Goal: Information Seeking & Learning: Learn about a topic

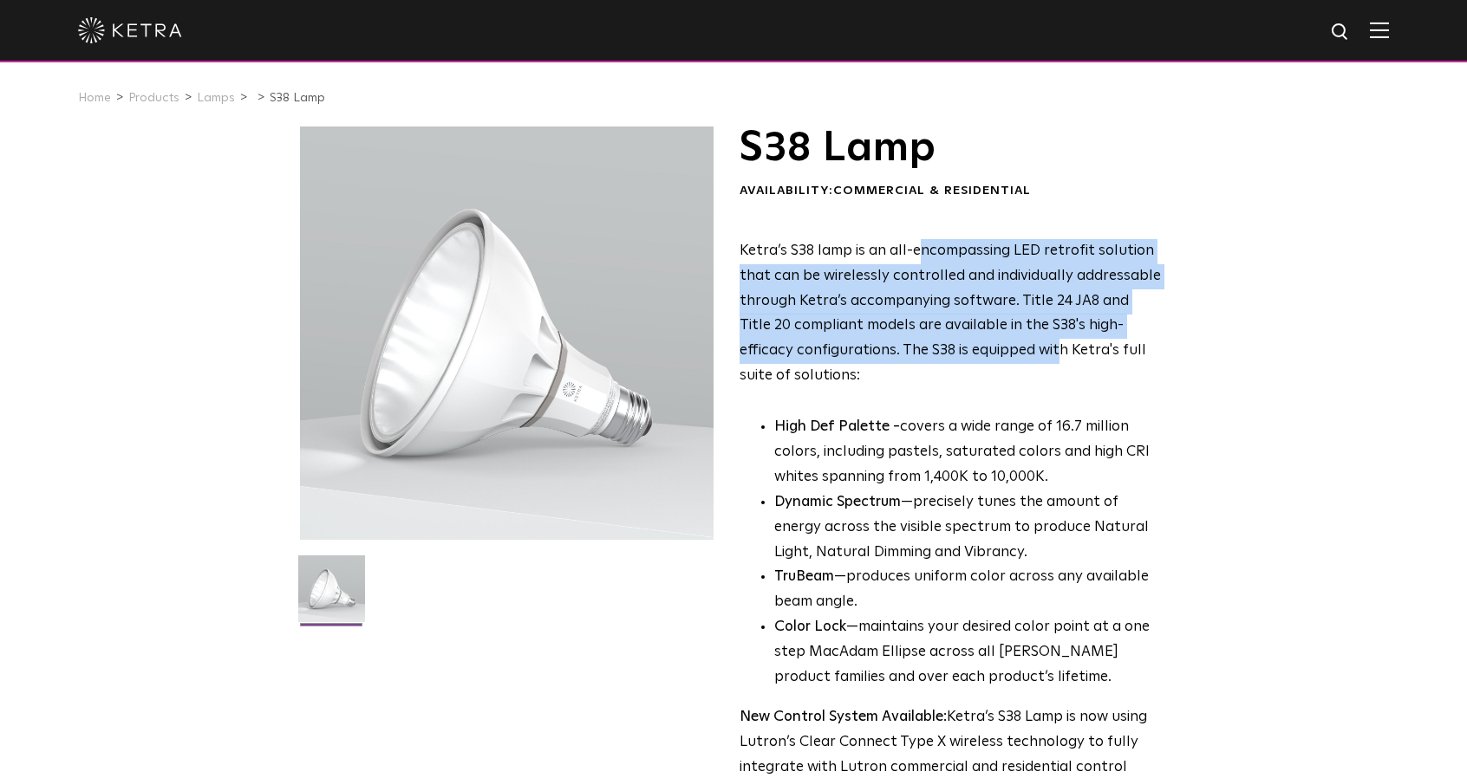
drag, startPoint x: 936, startPoint y: 257, endPoint x: 1003, endPoint y: 352, distance: 116.4
click at [1003, 353] on p "Ketra’s S38 lamp is an all-encompassing LED retrofit solution that can be wirel…" at bounding box center [950, 314] width 422 height 150
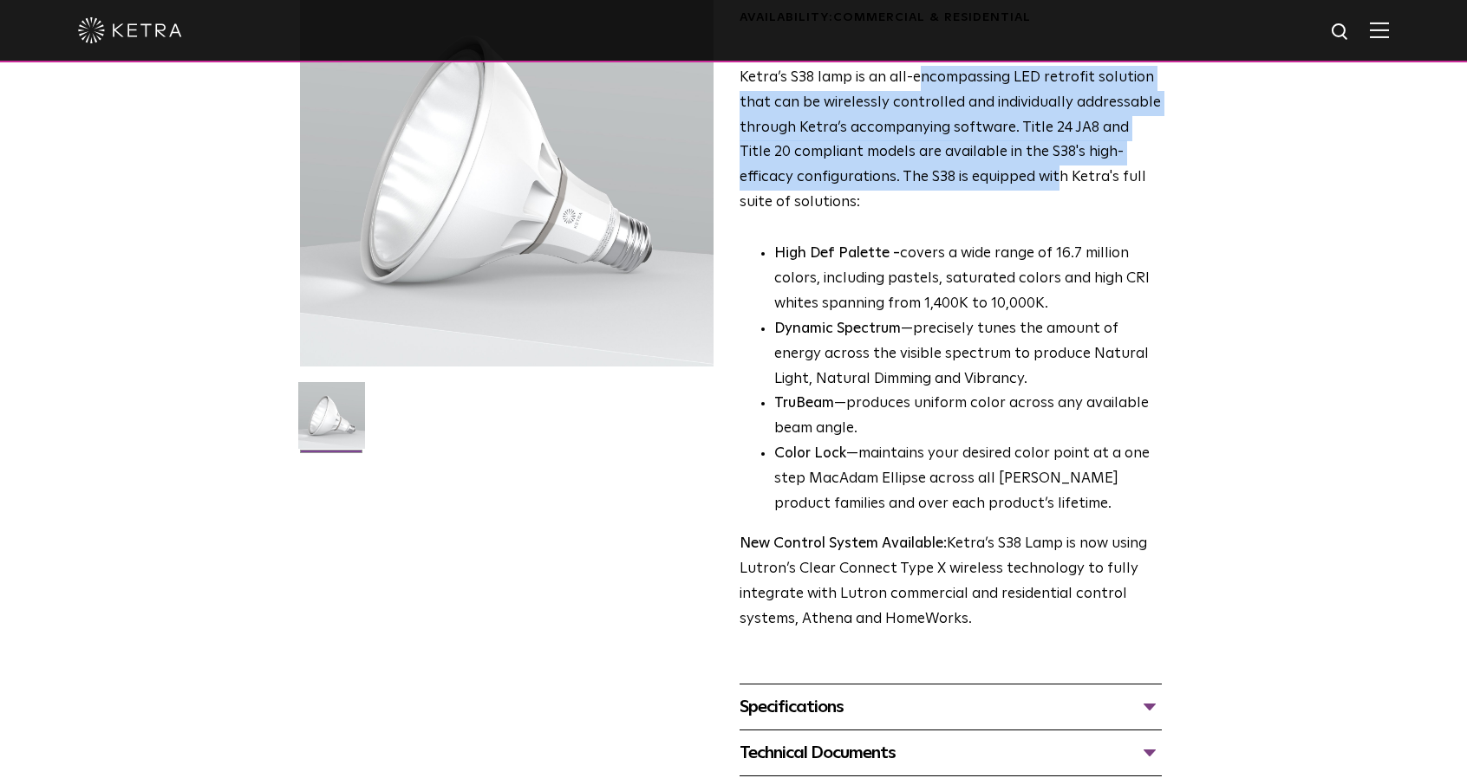
scroll to position [260, 0]
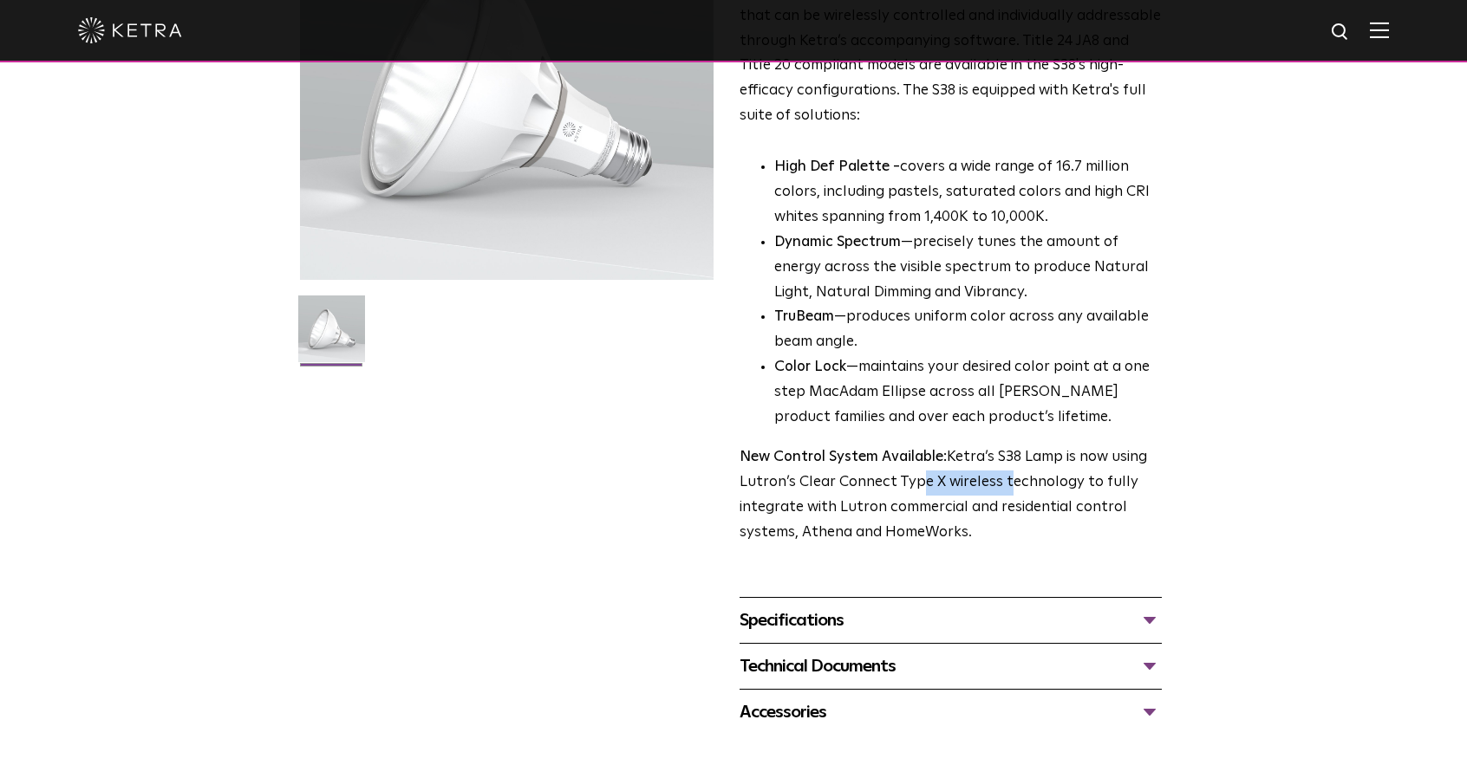
click at [998, 485] on p "New Control System Available: Ketra’s S38 Lamp is now using Lutron’s Clear Conn…" at bounding box center [950, 496] width 422 height 101
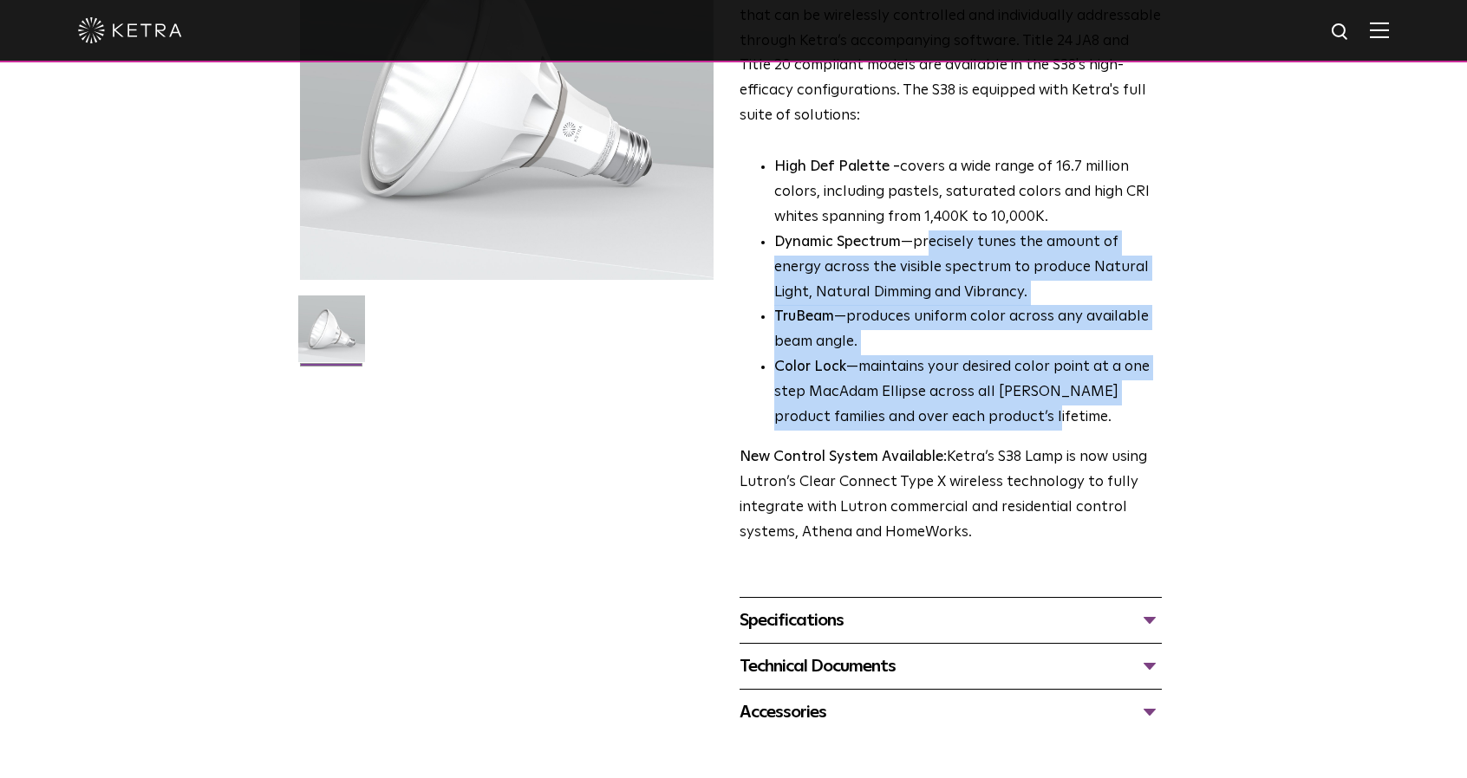
drag, startPoint x: 938, startPoint y: 245, endPoint x: 1014, endPoint y: 424, distance: 194.2
click at [1013, 424] on ul "High Def Palette - covers a wide range of 16.7 million colors, including pastel…" at bounding box center [950, 293] width 422 height 276
click at [1041, 426] on li "Color Lock —maintains your desired color point at a one step MacAdam Ellipse ac…" at bounding box center [967, 392] width 387 height 75
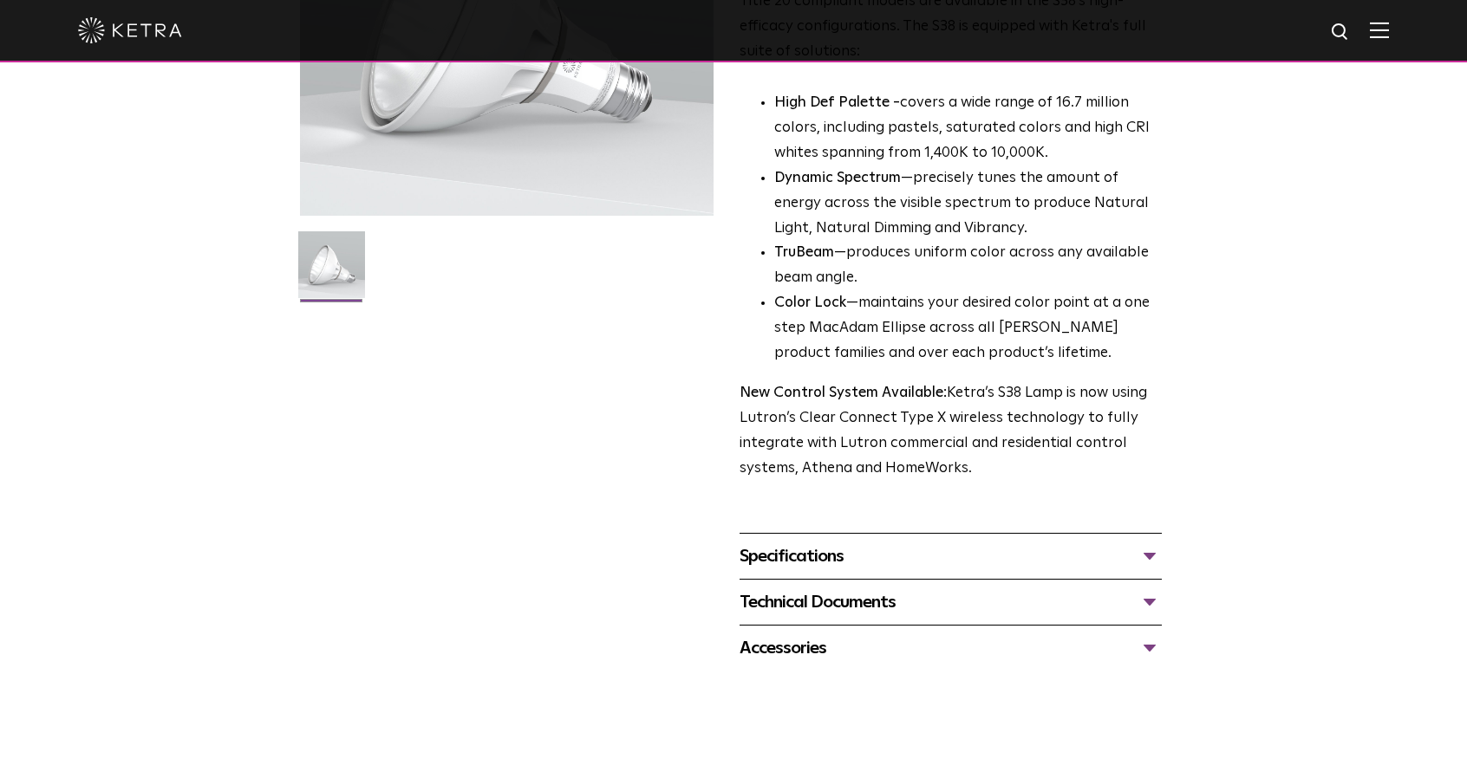
scroll to position [347, 0]
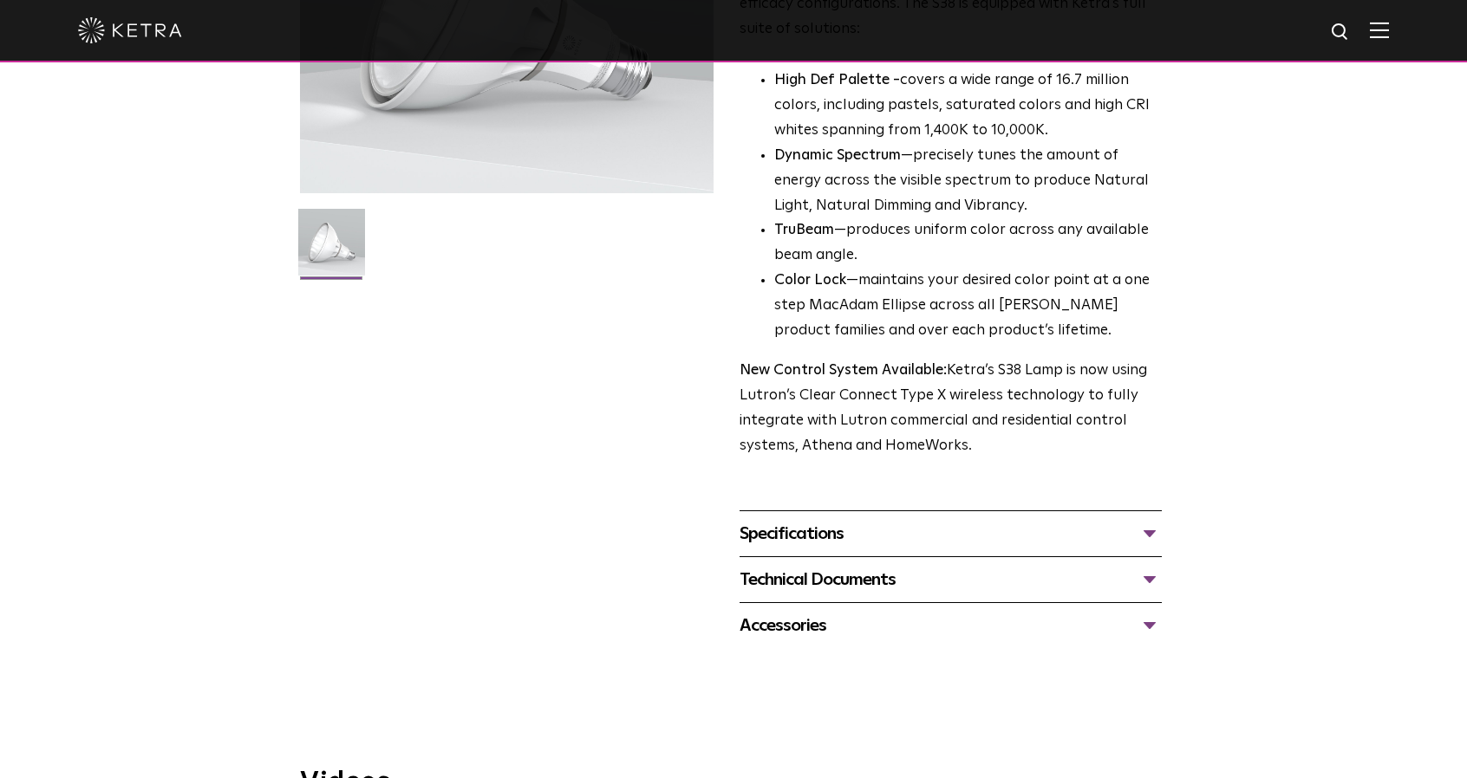
drag, startPoint x: 1000, startPoint y: 374, endPoint x: 1001, endPoint y: 457, distance: 83.2
click at [1001, 457] on p "New Control System Available: Ketra’s S38 Lamp is now using Lutron’s Clear Conn…" at bounding box center [950, 409] width 422 height 101
click at [1079, 474] on span "S38 Lamp Availability: Commercial & Residential Ketra’s S38 lamp is an all-enco…" at bounding box center [950, 214] width 422 height 869
click at [952, 529] on div "Specifications" at bounding box center [950, 534] width 422 height 28
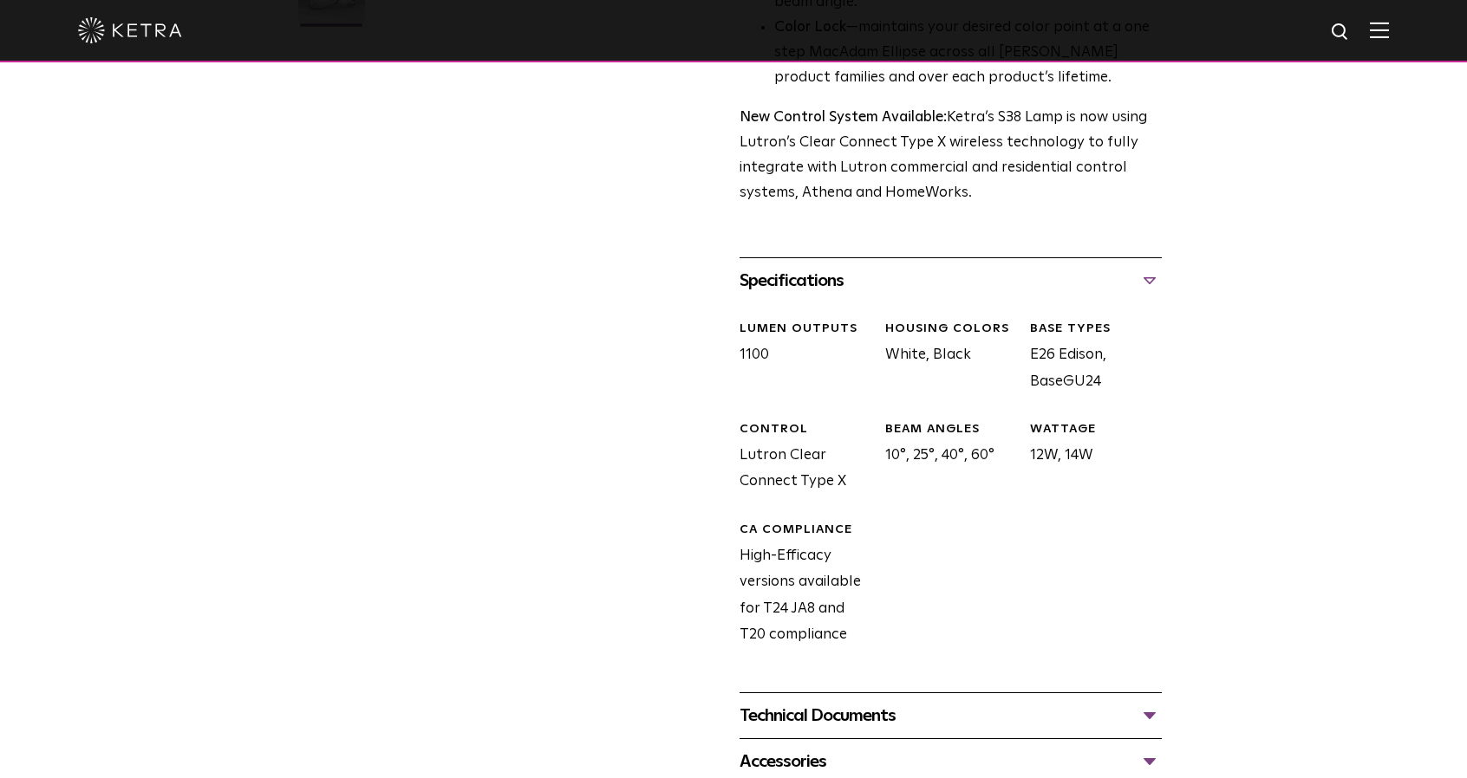
scroll to position [607, 0]
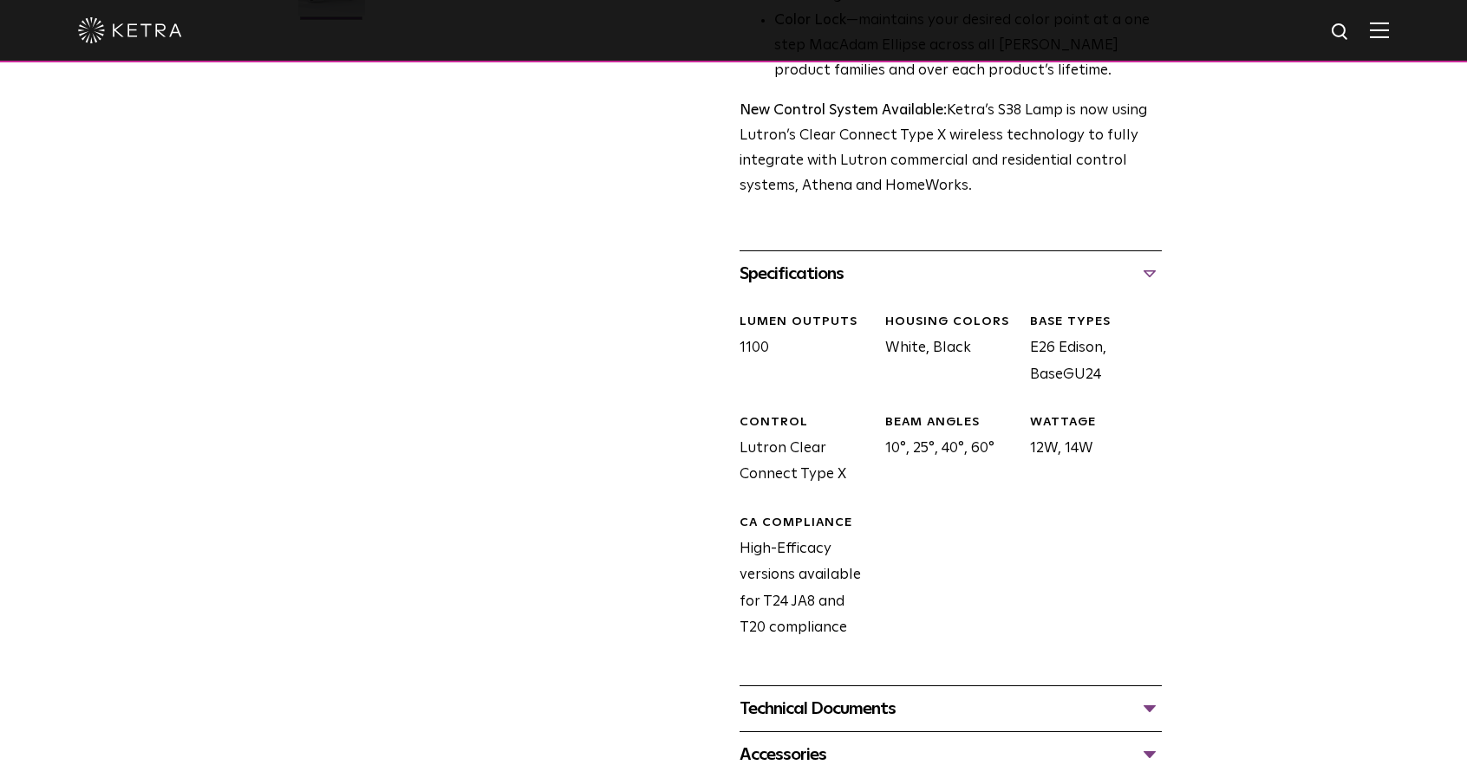
click at [944, 271] on div "Specifications" at bounding box center [950, 274] width 422 height 28
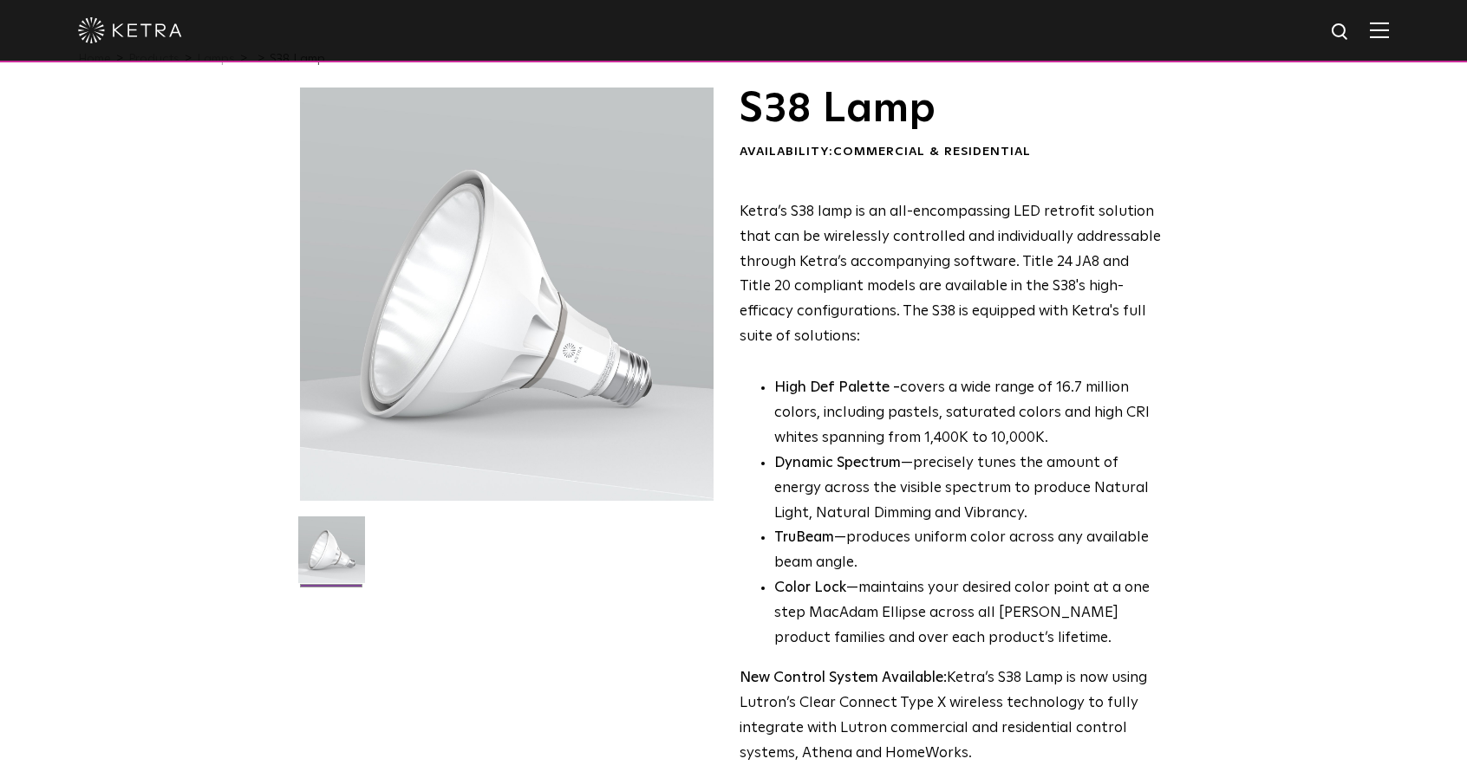
scroll to position [0, 0]
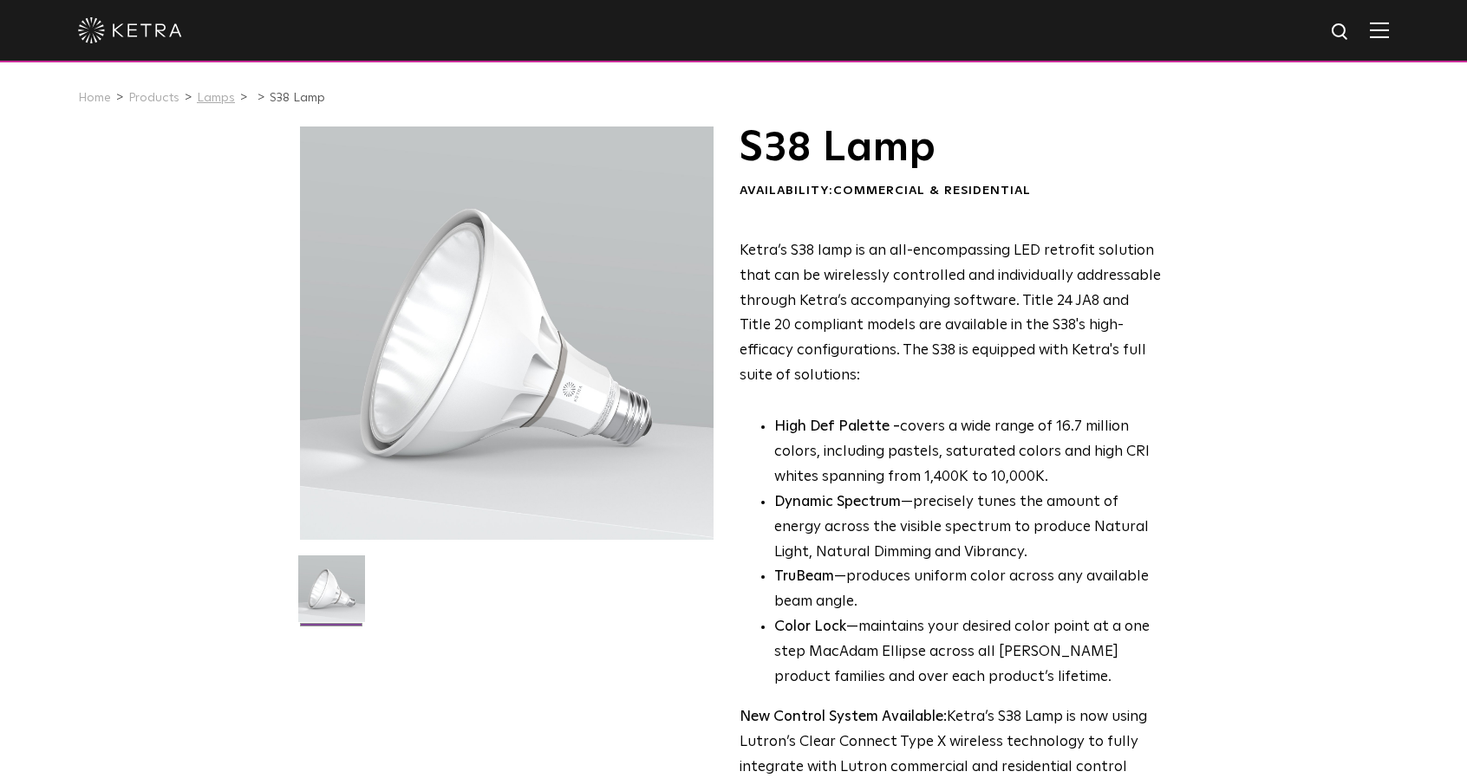
click at [222, 101] on link "Lamps" at bounding box center [216, 98] width 38 height 12
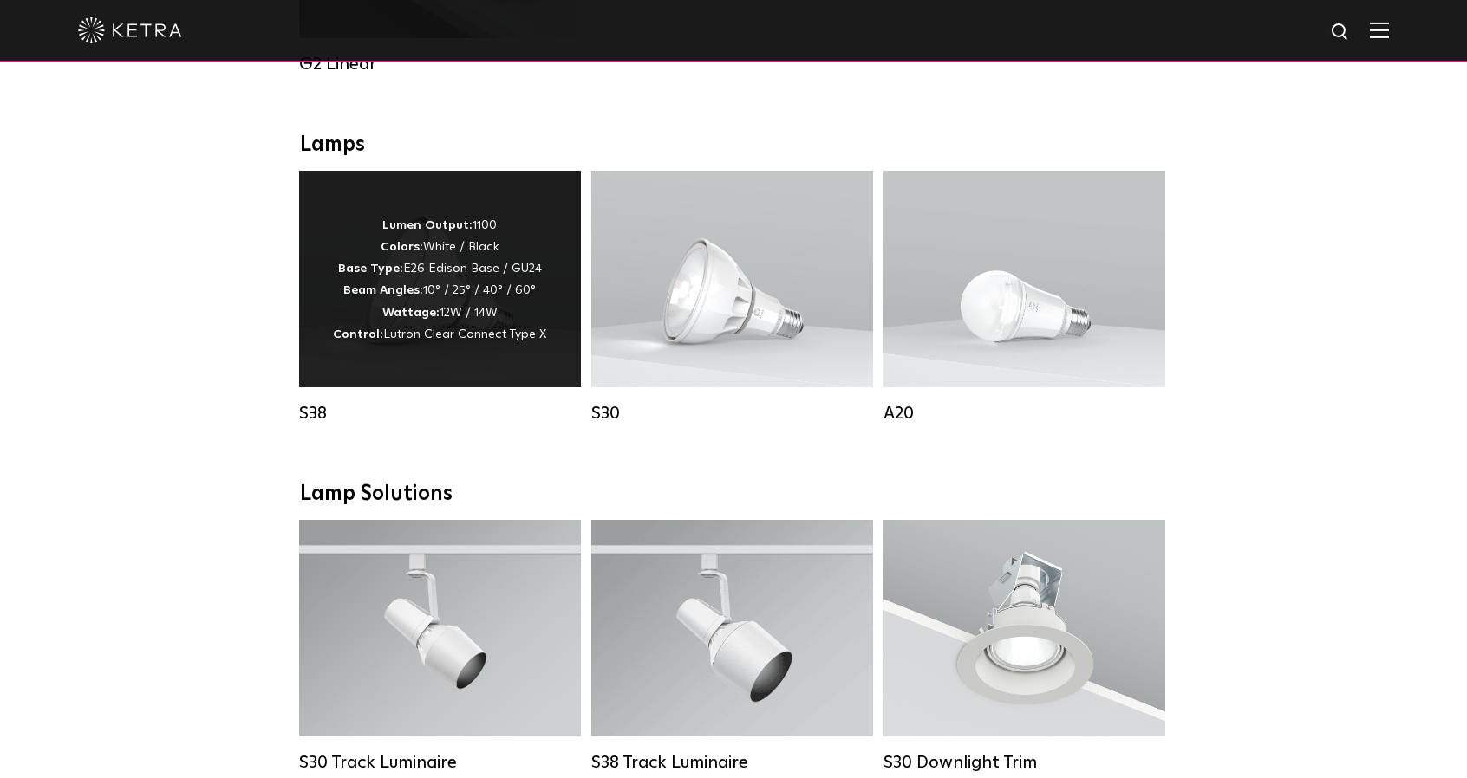
scroll to position [1186, 0]
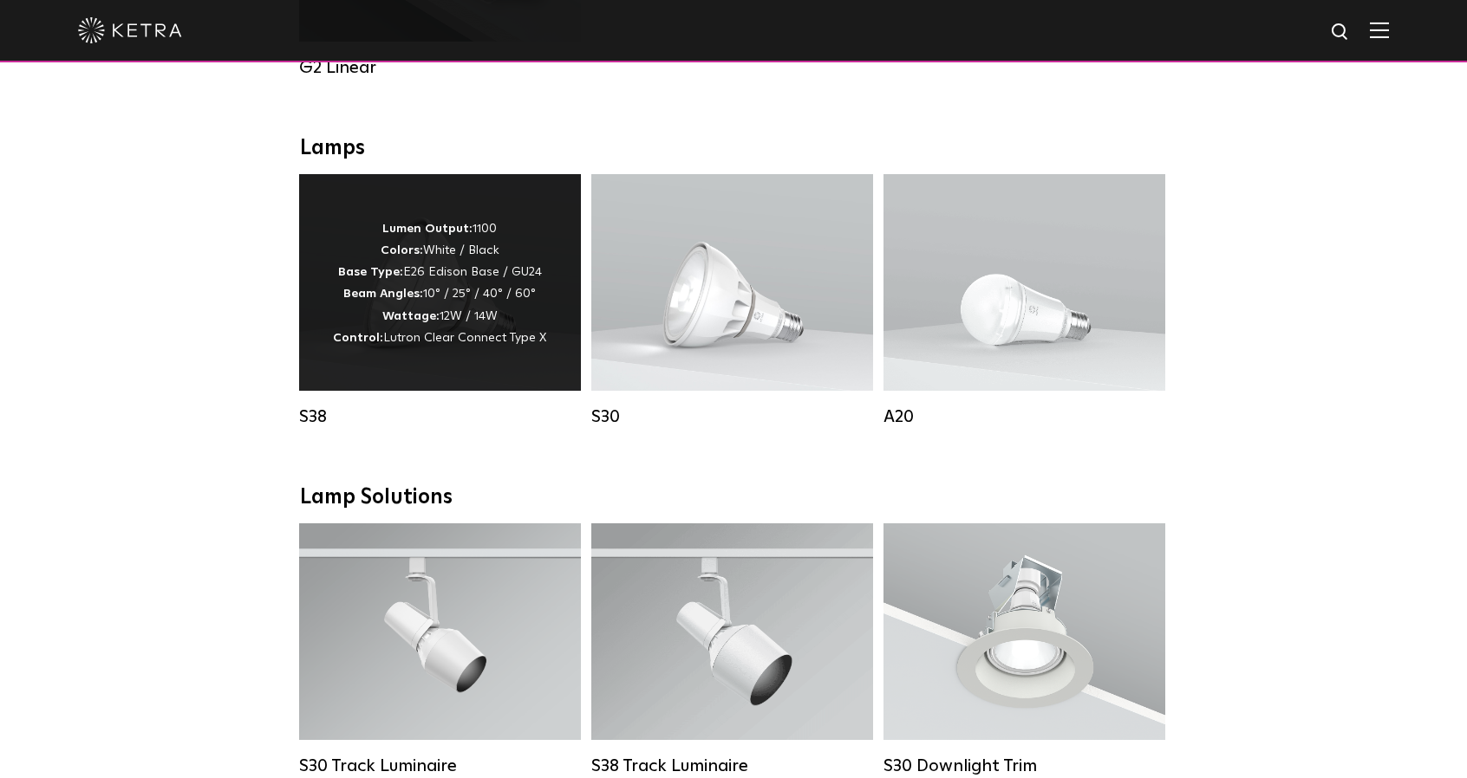
click at [453, 329] on p "Lumen Output: 1100 Colors: White / Black Base Type: E26 Edison Base / GU24 Beam…" at bounding box center [439, 283] width 213 height 131
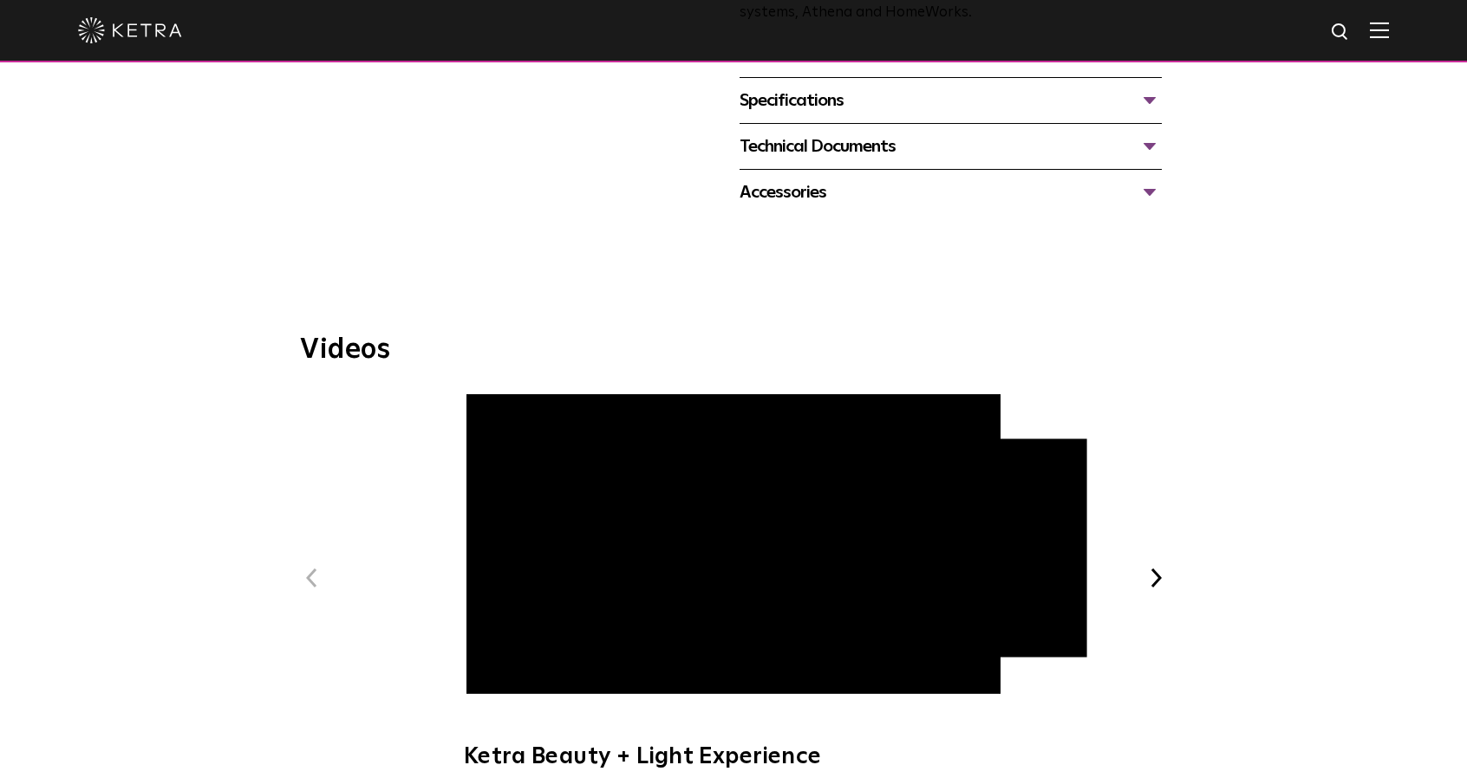
scroll to position [520, 0]
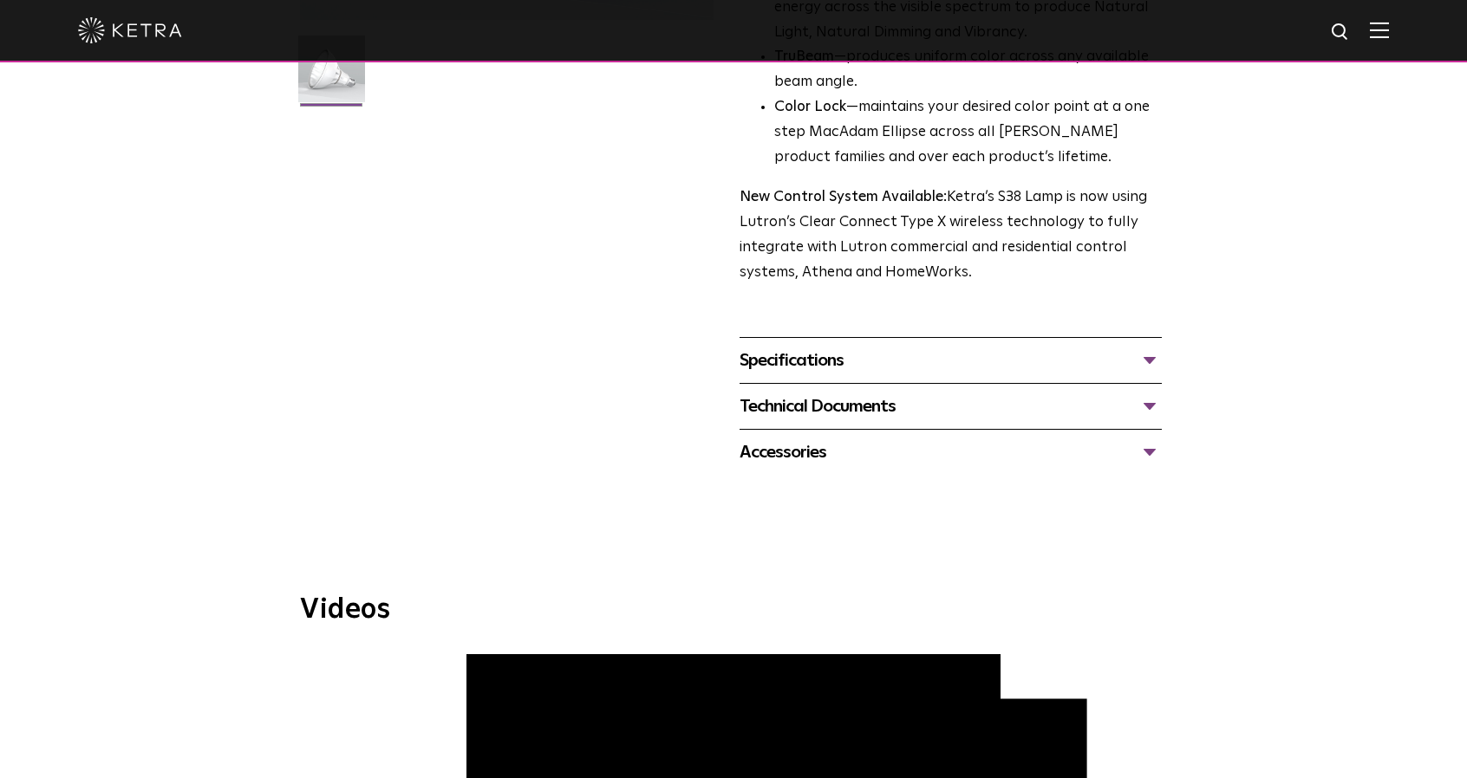
click at [817, 365] on div "Specifications" at bounding box center [950, 361] width 422 height 28
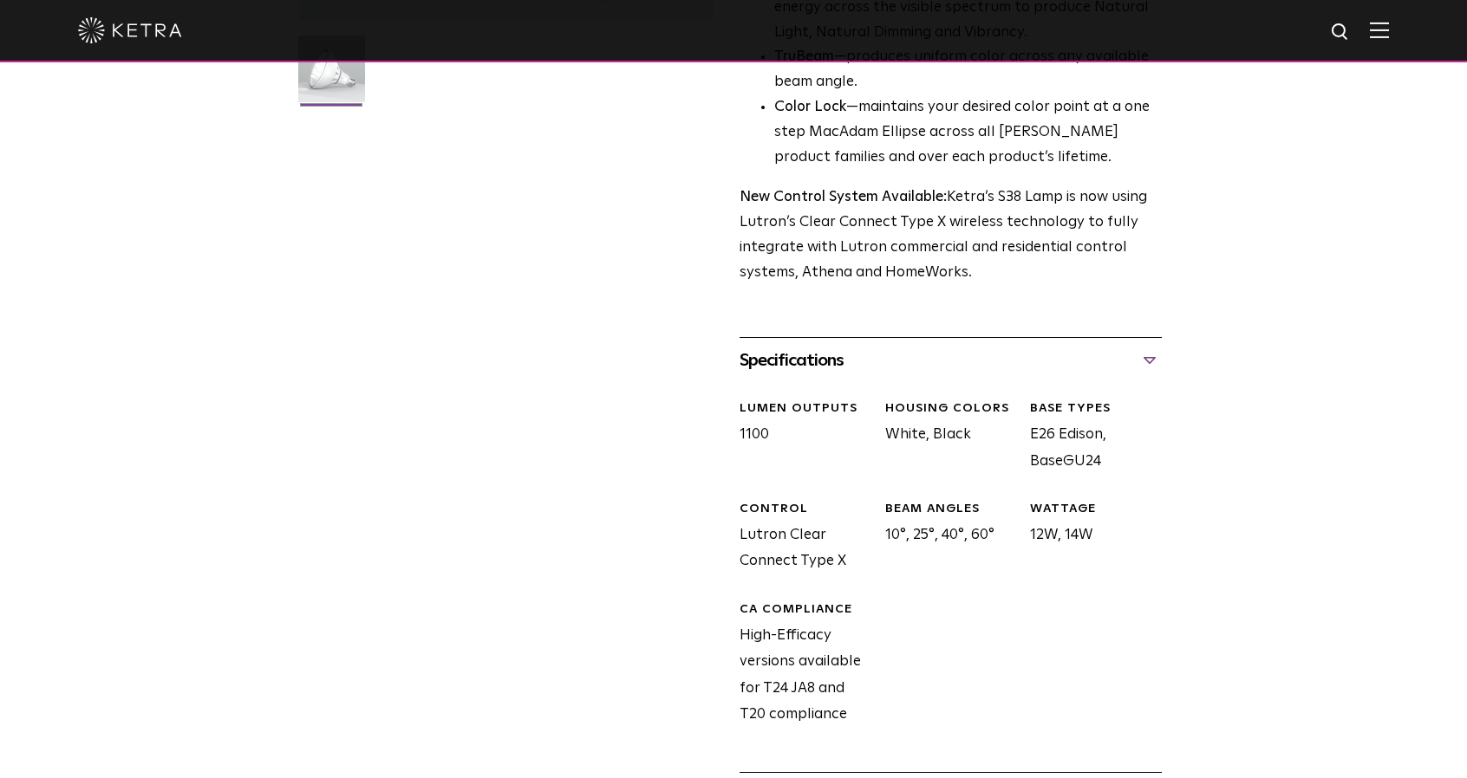
click at [817, 365] on div "Specifications" at bounding box center [950, 361] width 422 height 28
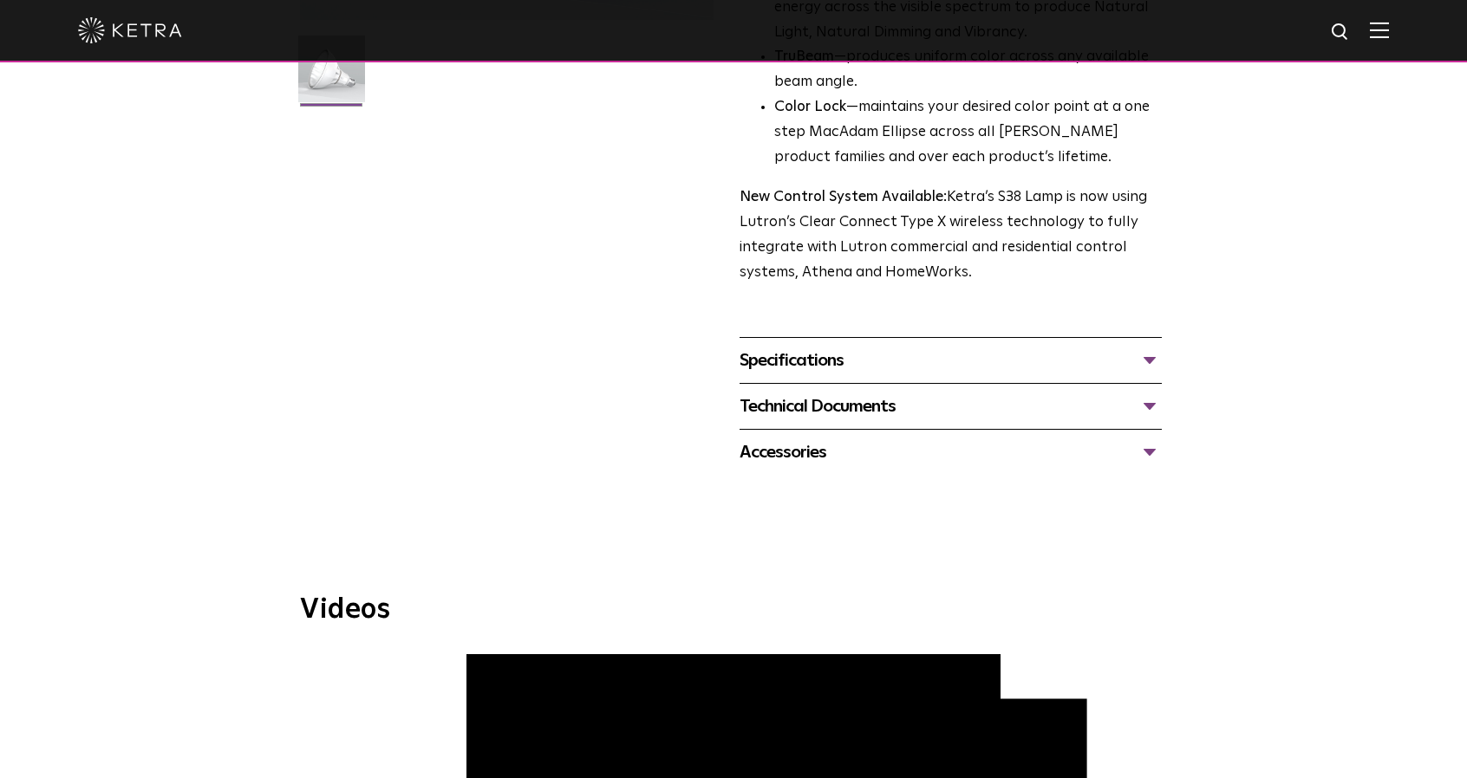
click at [815, 396] on div "Technical Documents" at bounding box center [950, 407] width 422 height 28
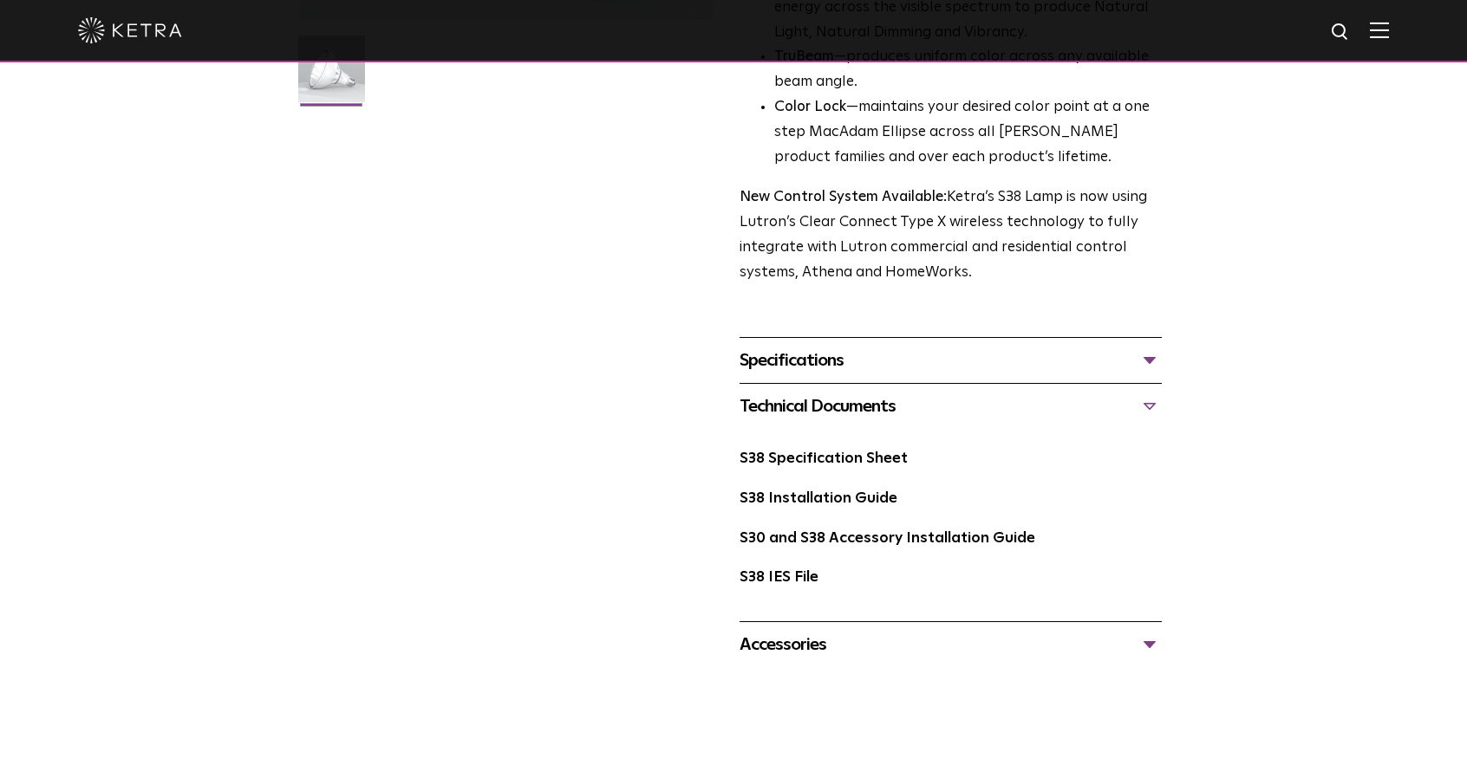
click at [815, 400] on div "Technical Documents" at bounding box center [950, 407] width 422 height 28
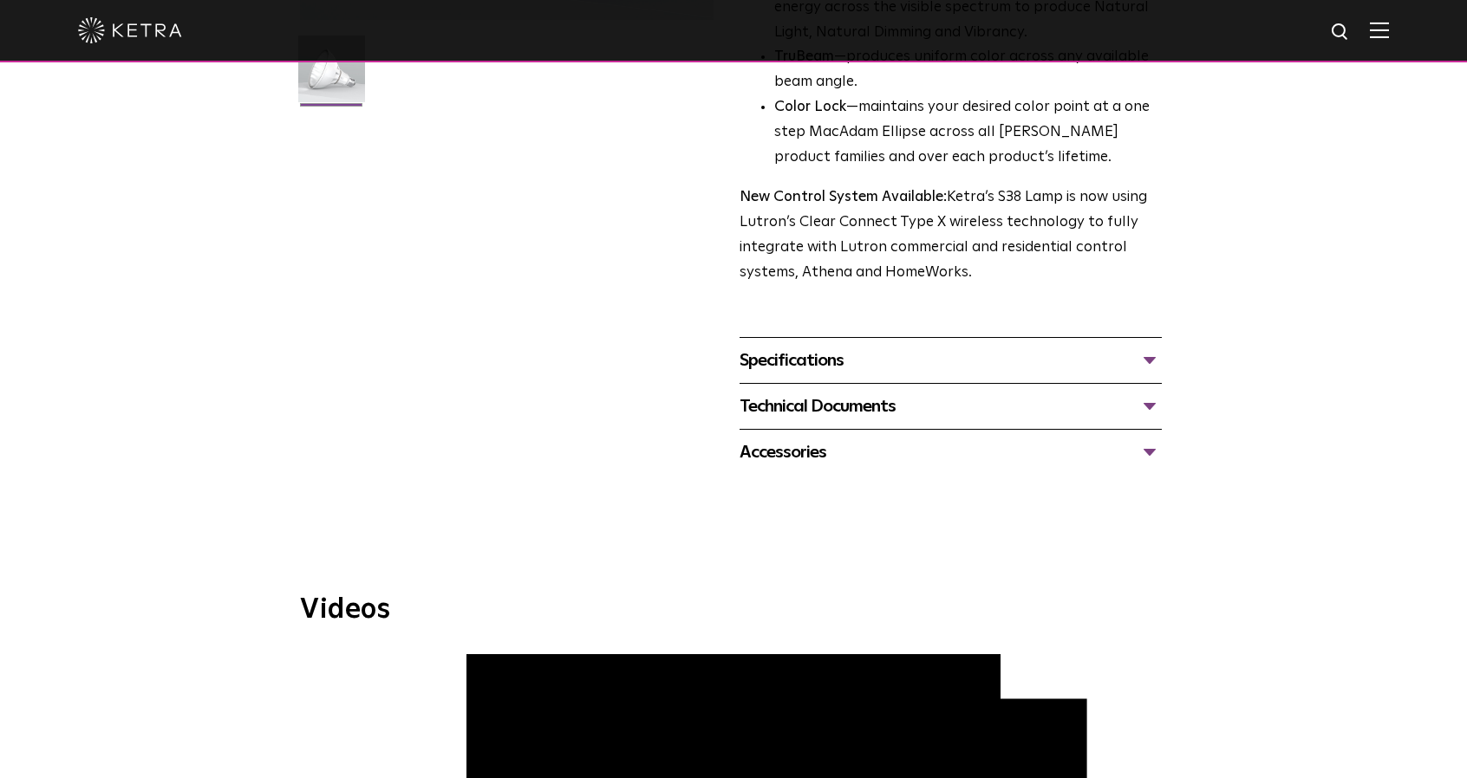
click at [813, 467] on div "Accessories Tall Snoot Short Snoot Hex Louver 10 Baffle" at bounding box center [950, 452] width 422 height 46
click at [813, 460] on div "Accessories" at bounding box center [950, 453] width 422 height 28
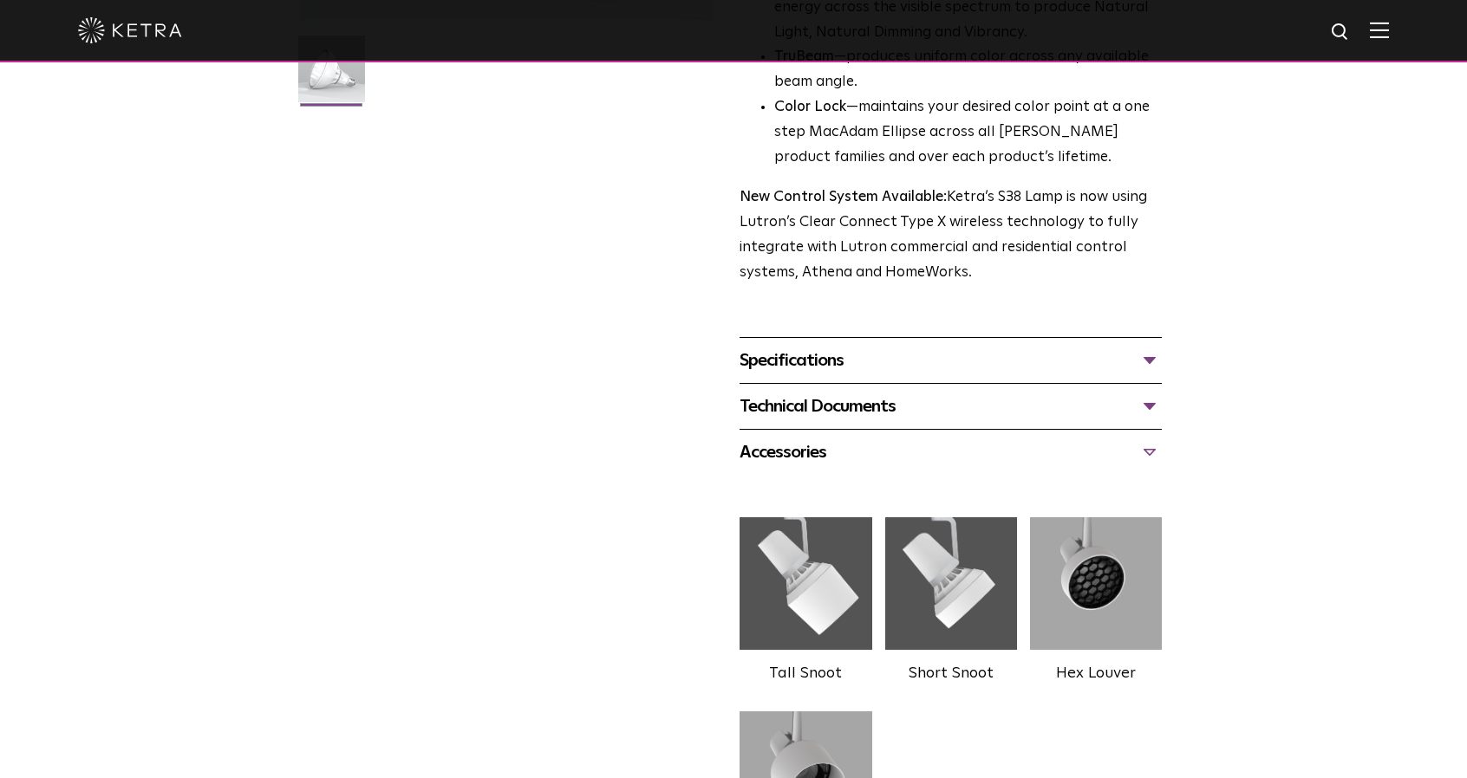
click at [813, 460] on div "Accessories" at bounding box center [950, 453] width 422 height 28
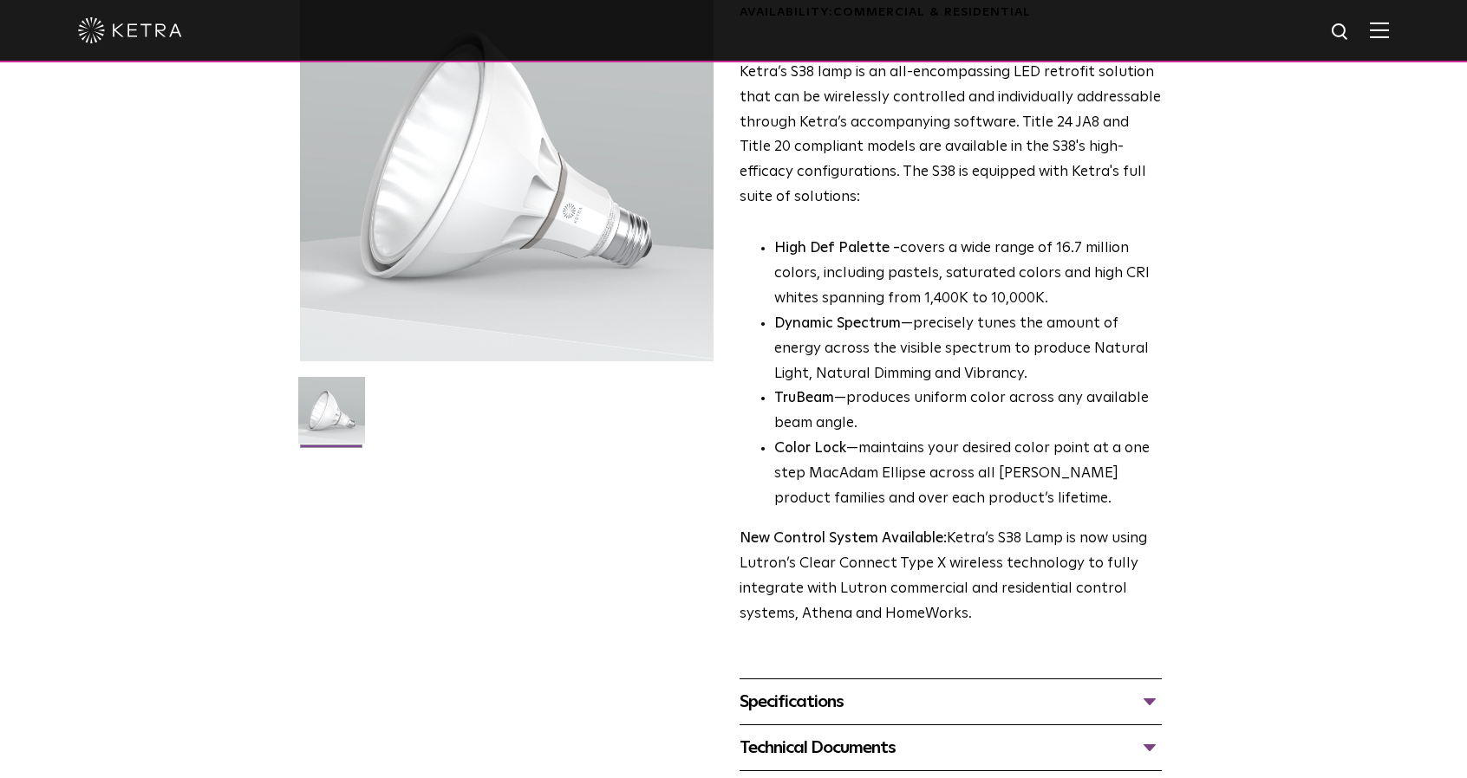
scroll to position [87, 0]
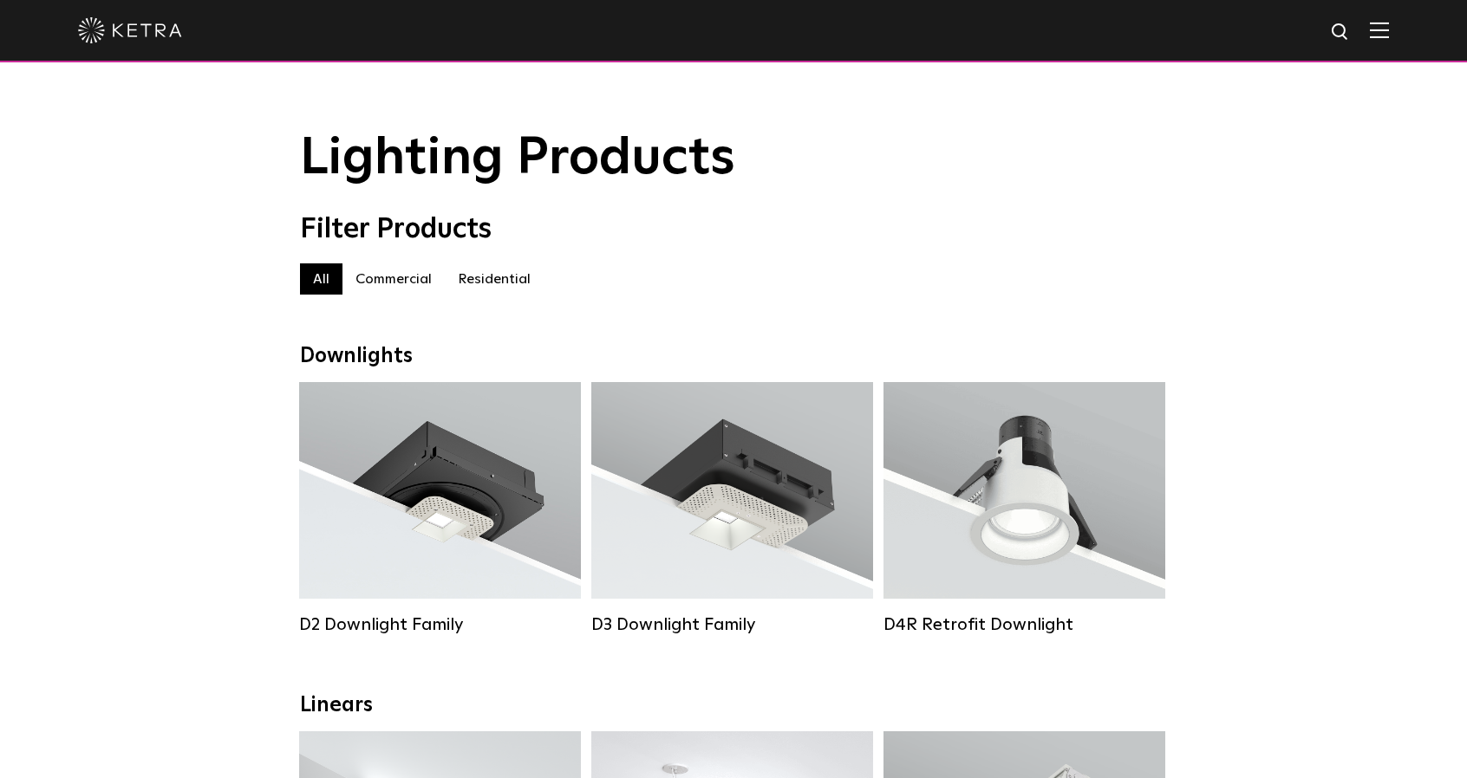
click at [499, 287] on label "Residential" at bounding box center [494, 279] width 99 height 31
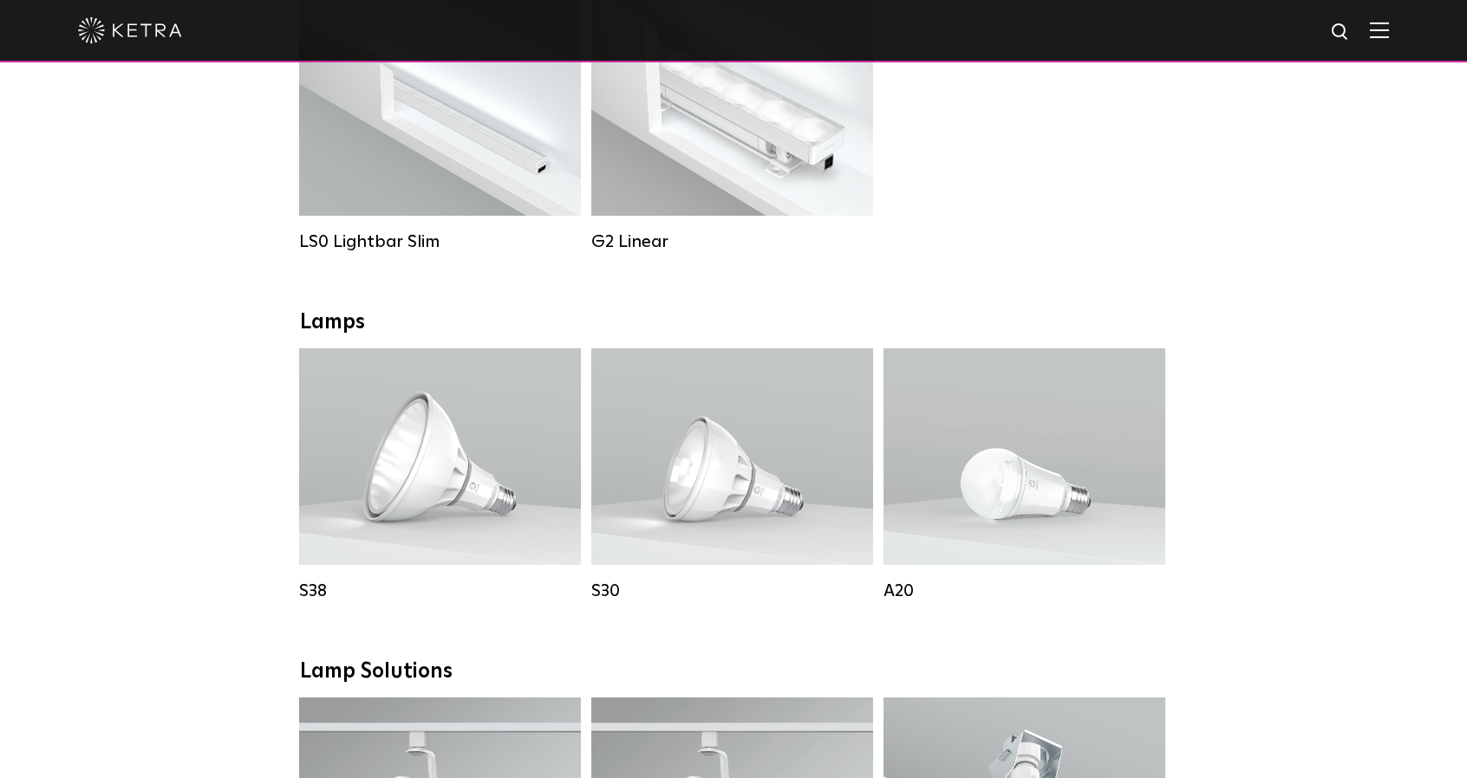
scroll to position [867, 0]
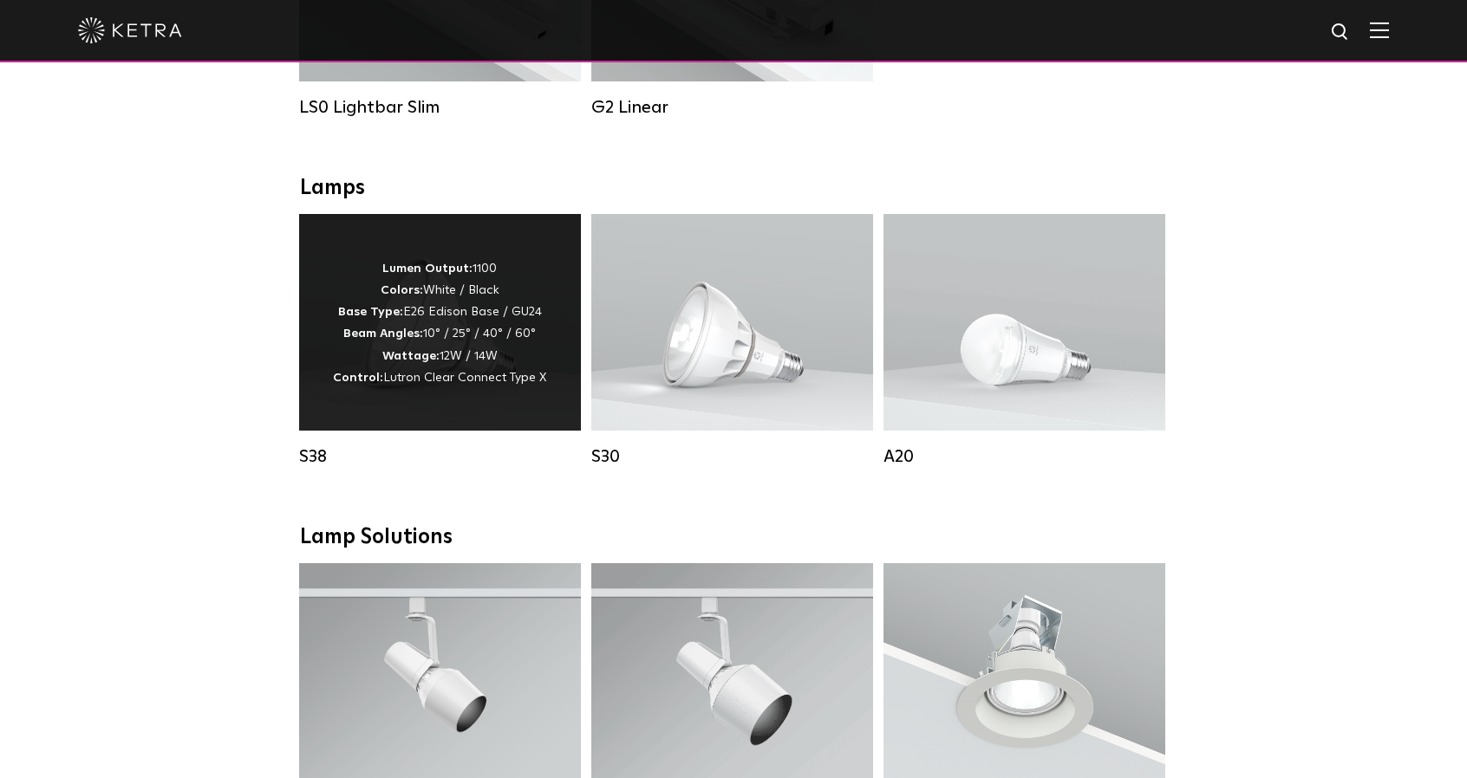
click at [498, 363] on p "Lumen Output: 1100 Colors: White / Black Base Type: E26 Edison Base / GU24 Beam…" at bounding box center [439, 323] width 213 height 131
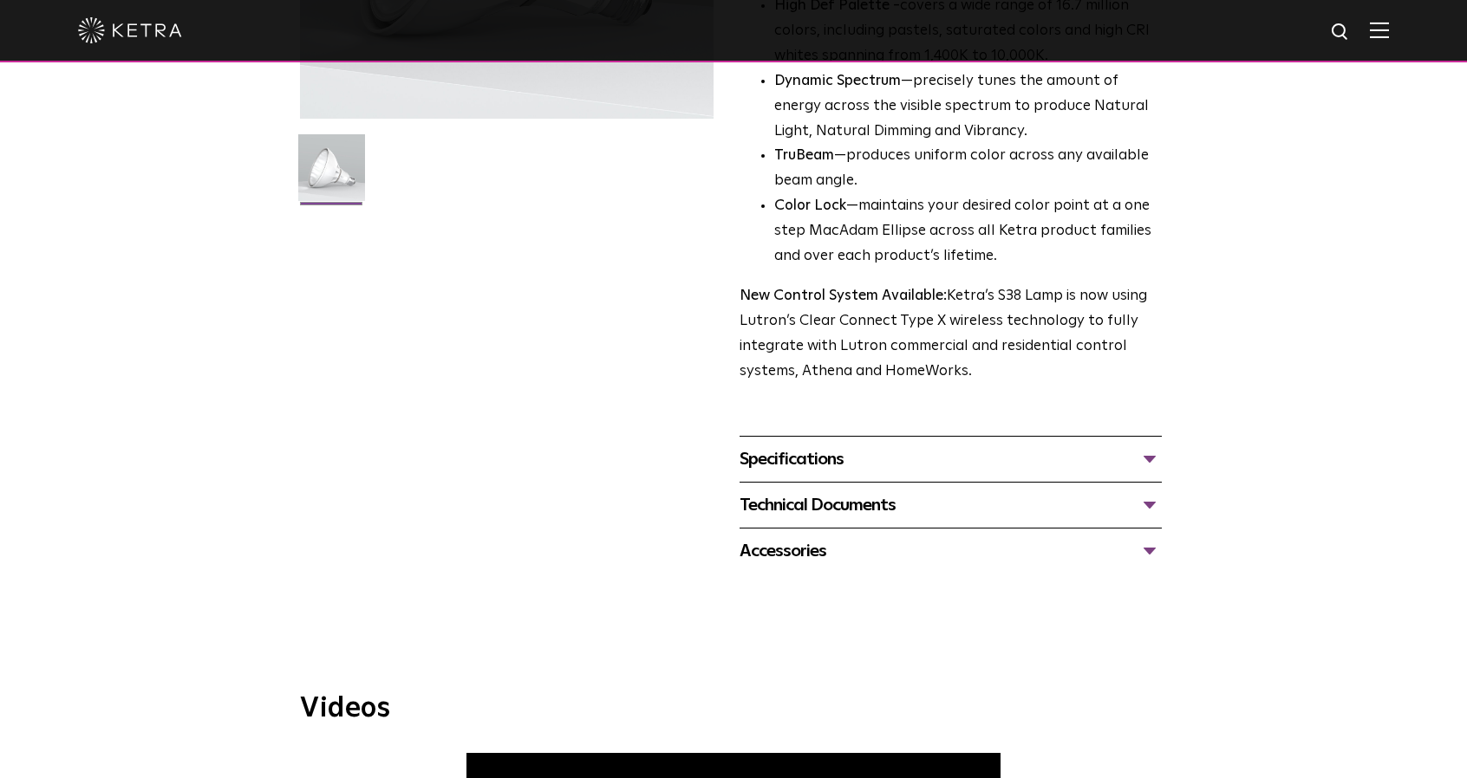
scroll to position [433, 0]
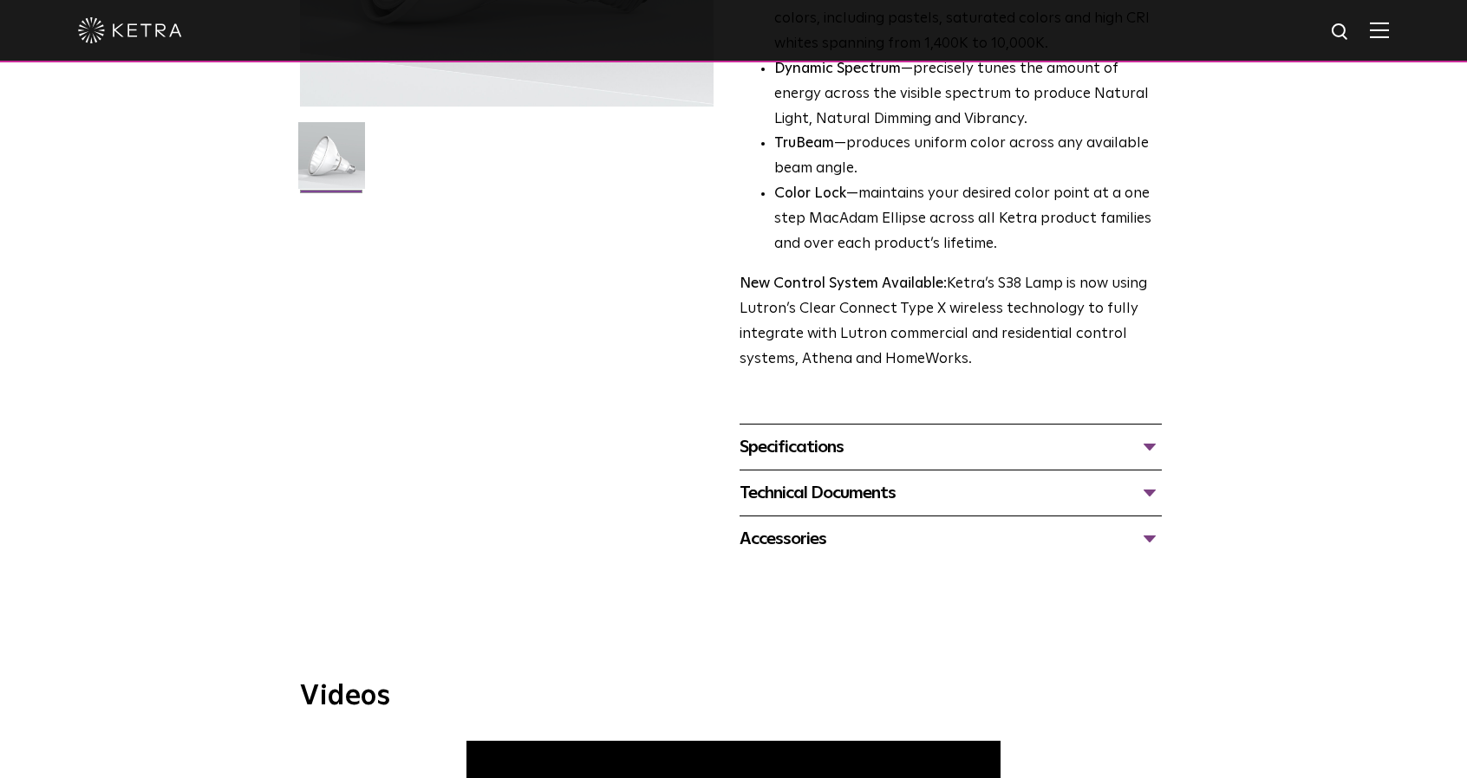
click at [884, 452] on div "Specifications" at bounding box center [950, 447] width 422 height 28
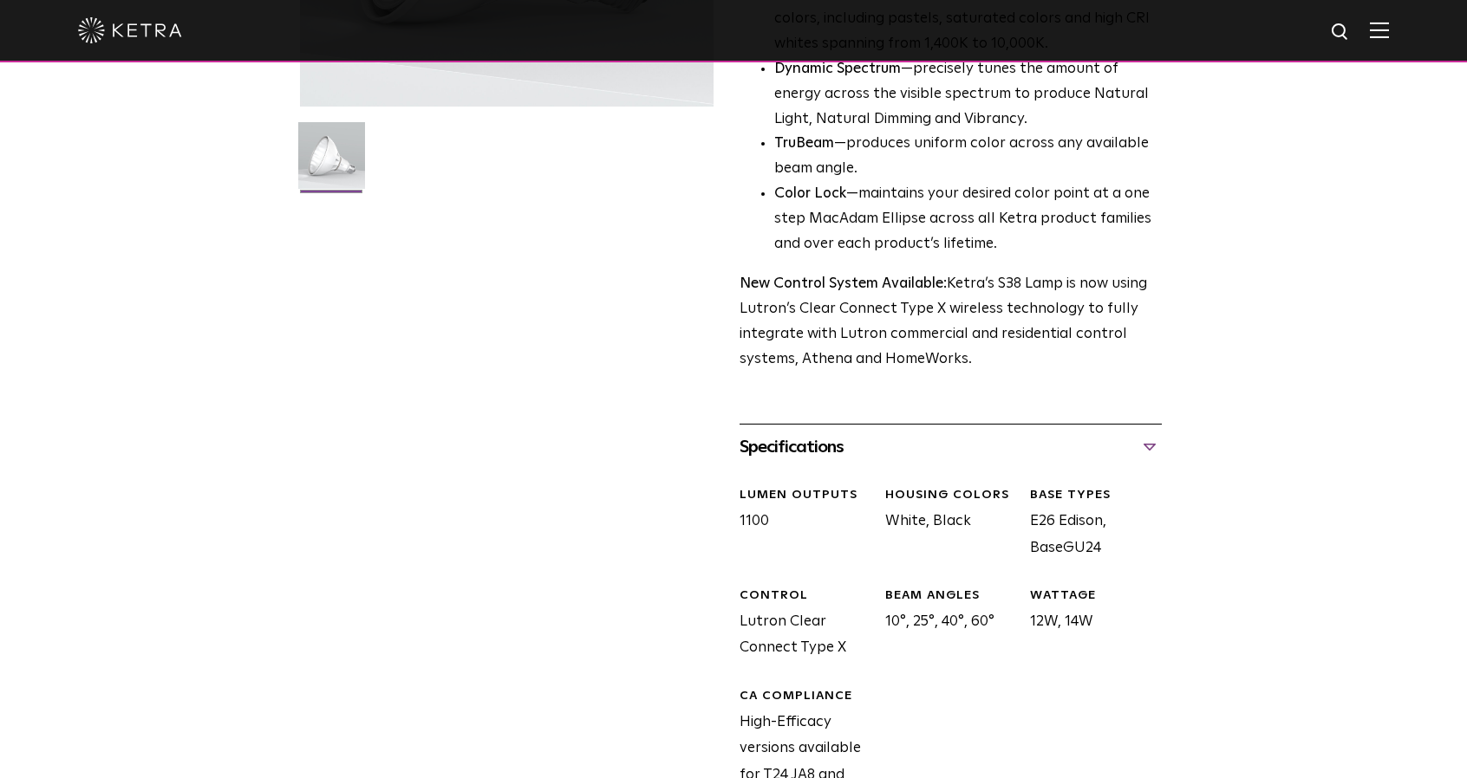
click at [884, 452] on div "Specifications" at bounding box center [950, 447] width 422 height 28
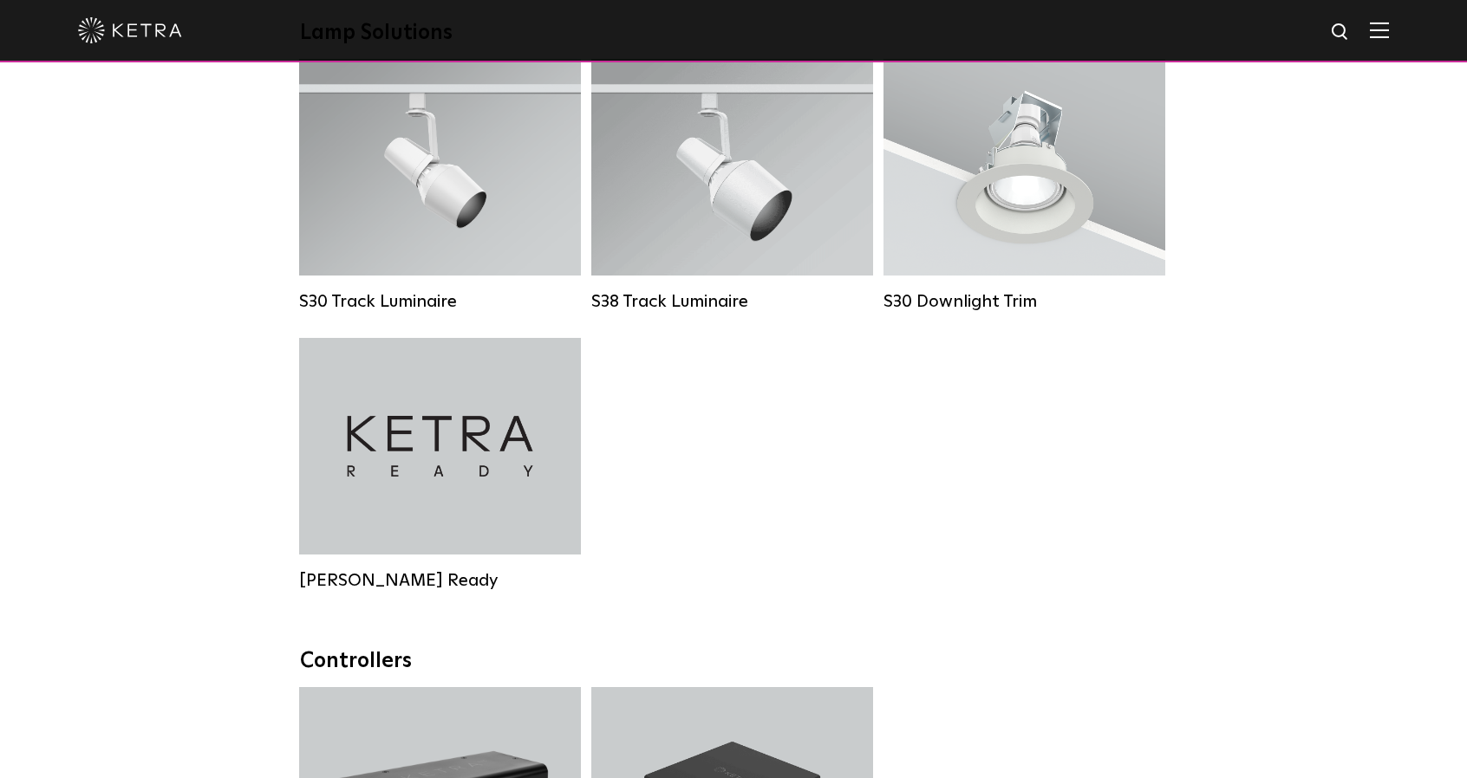
scroll to position [1560, 0]
